Goal: Check status: Check status

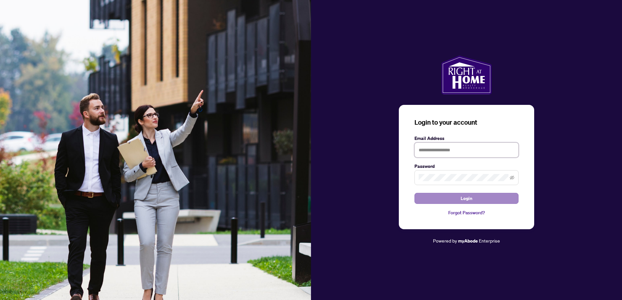
type input "**********"
click at [466, 198] on span "Login" at bounding box center [466, 198] width 12 height 10
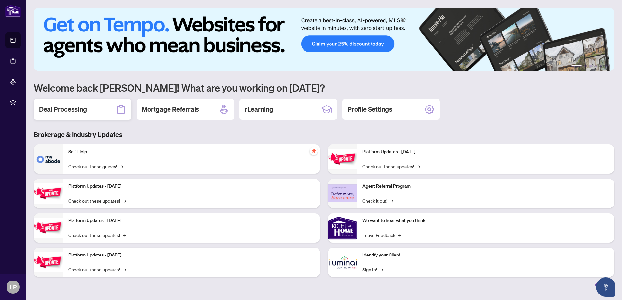
click at [73, 111] on h2 "Deal Processing" at bounding box center [63, 109] width 48 height 9
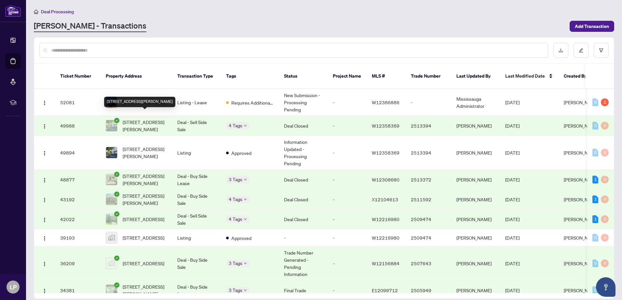
click at [152, 119] on span "[STREET_ADDRESS][PERSON_NAME]" at bounding box center [145, 126] width 44 height 14
